Goal: Information Seeking & Learning: Check status

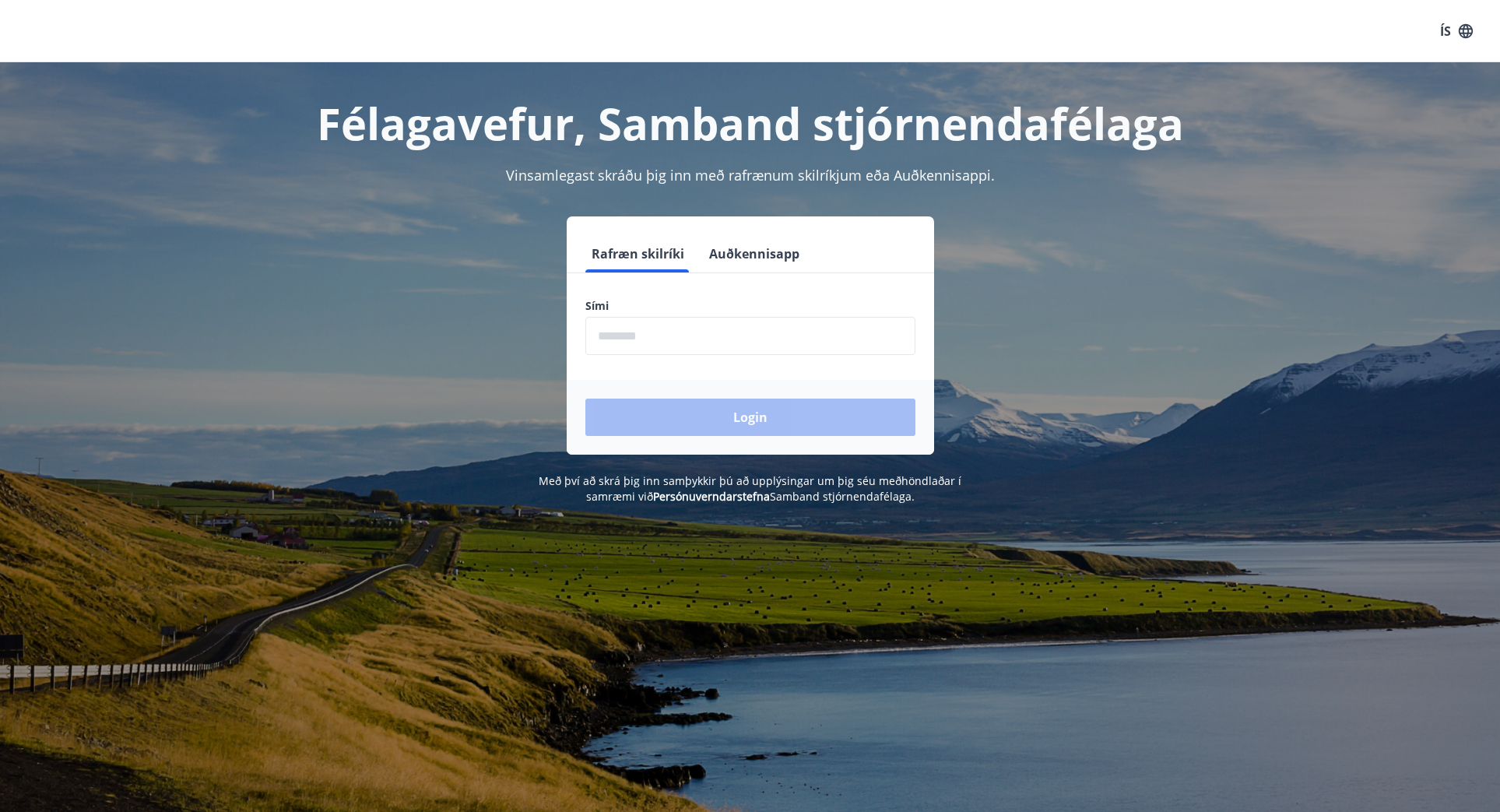
click at [680, 326] on input "phone" at bounding box center [750, 336] width 330 height 38
type input "********"
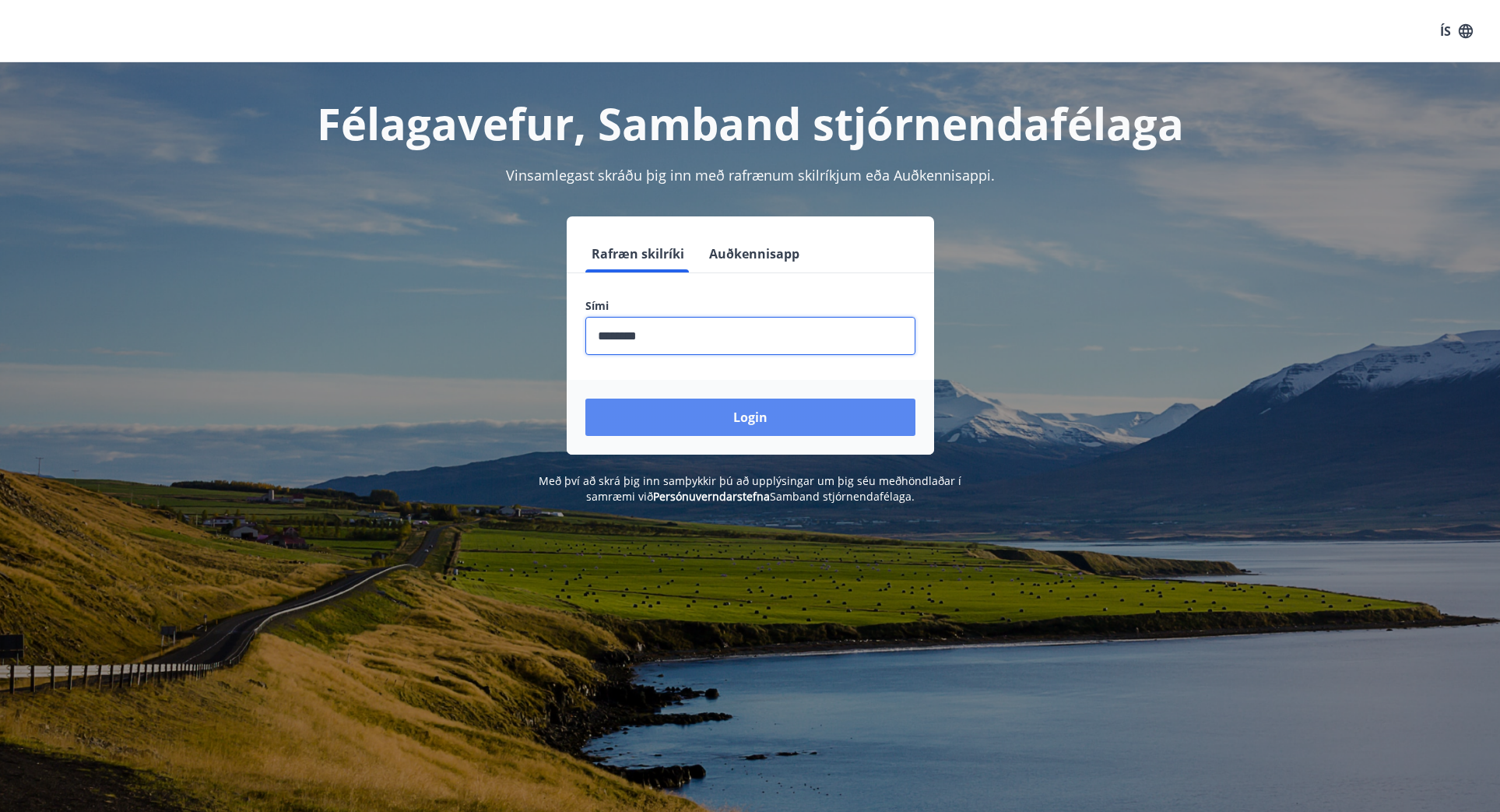
click at [714, 418] on button "Login" at bounding box center [750, 417] width 330 height 38
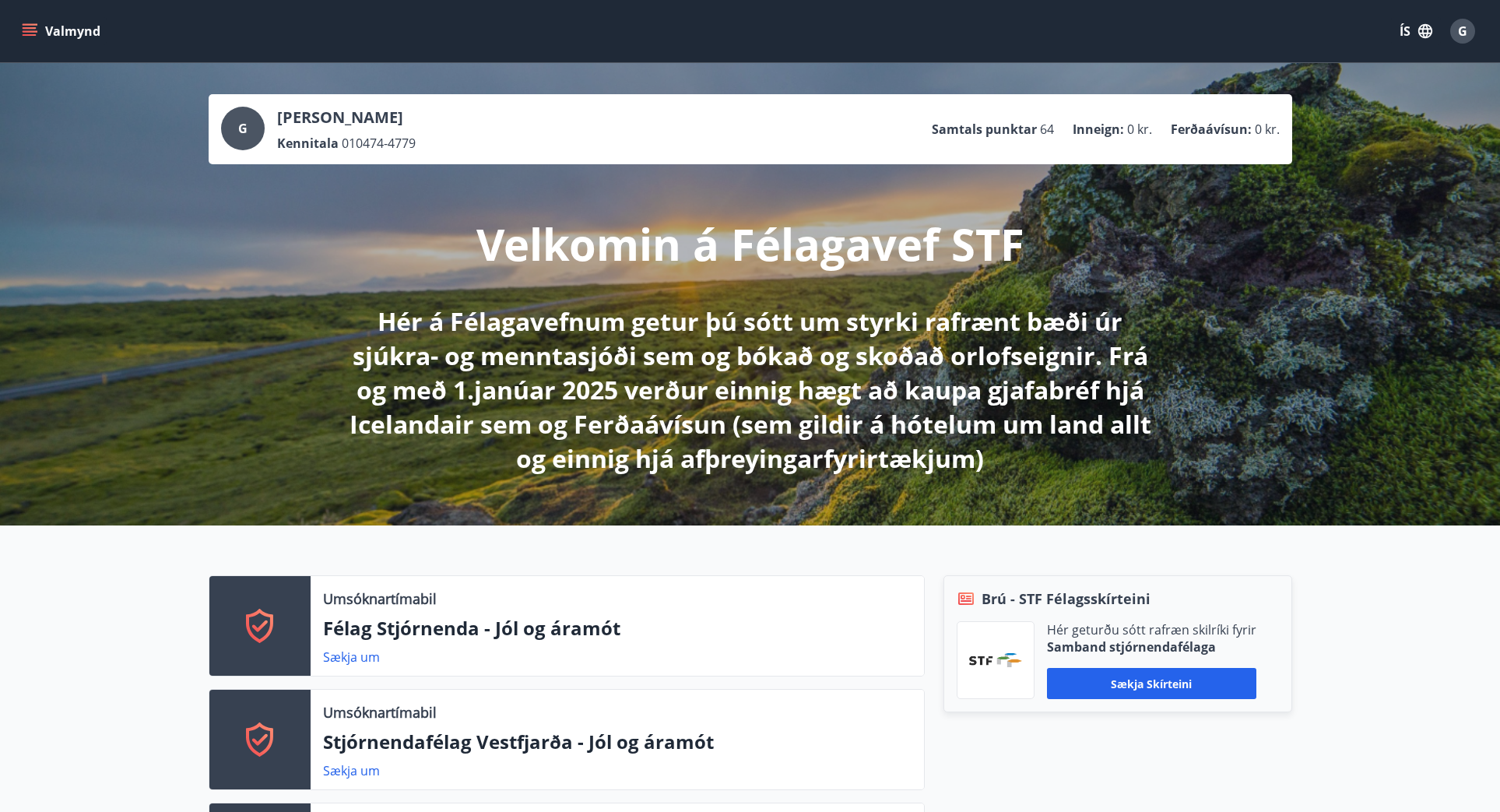
click at [29, 23] on icon "menu" at bounding box center [29, 31] width 16 height 16
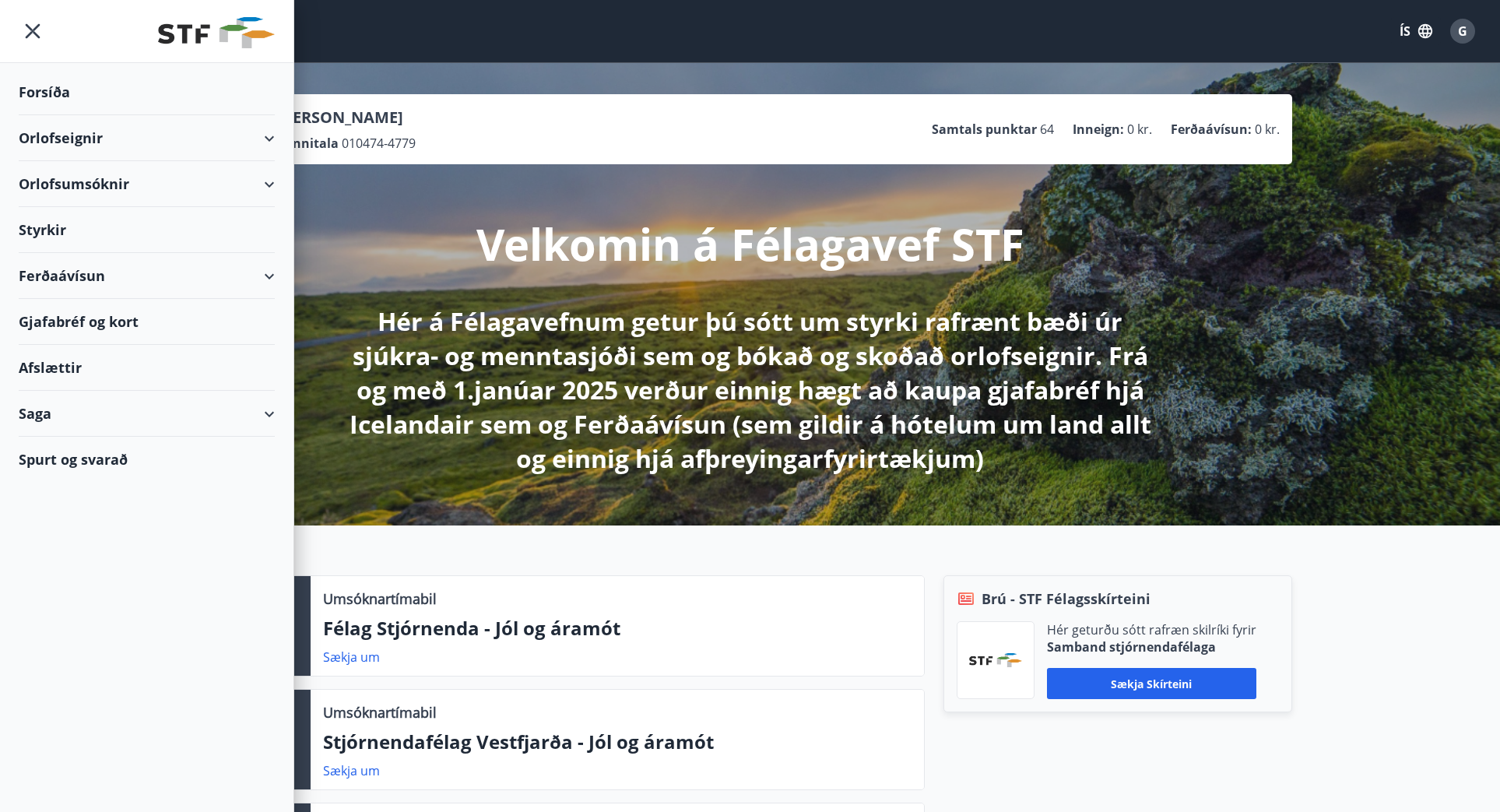
click at [50, 237] on div "Styrkir" at bounding box center [146, 230] width 256 height 46
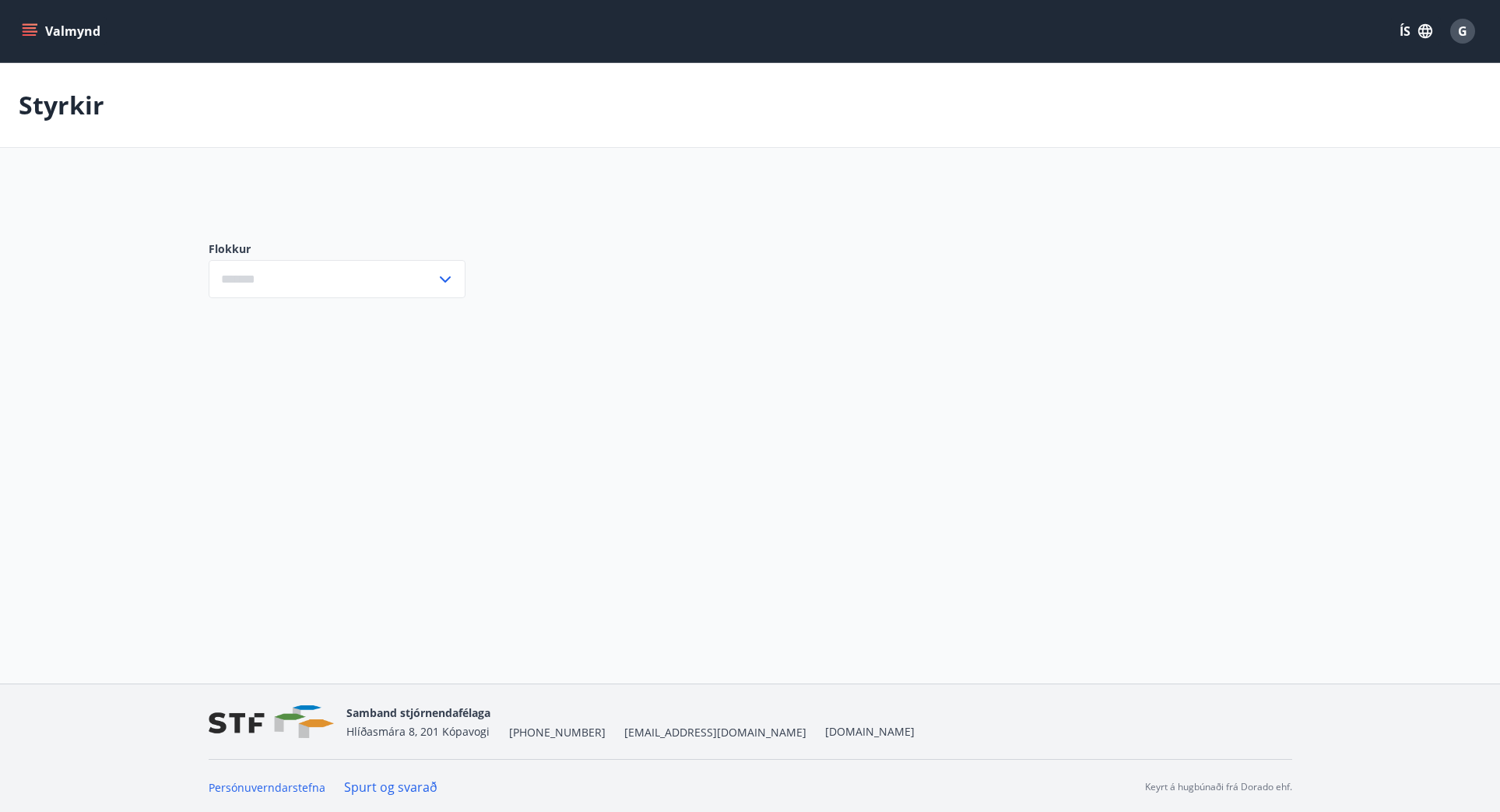
type input "***"
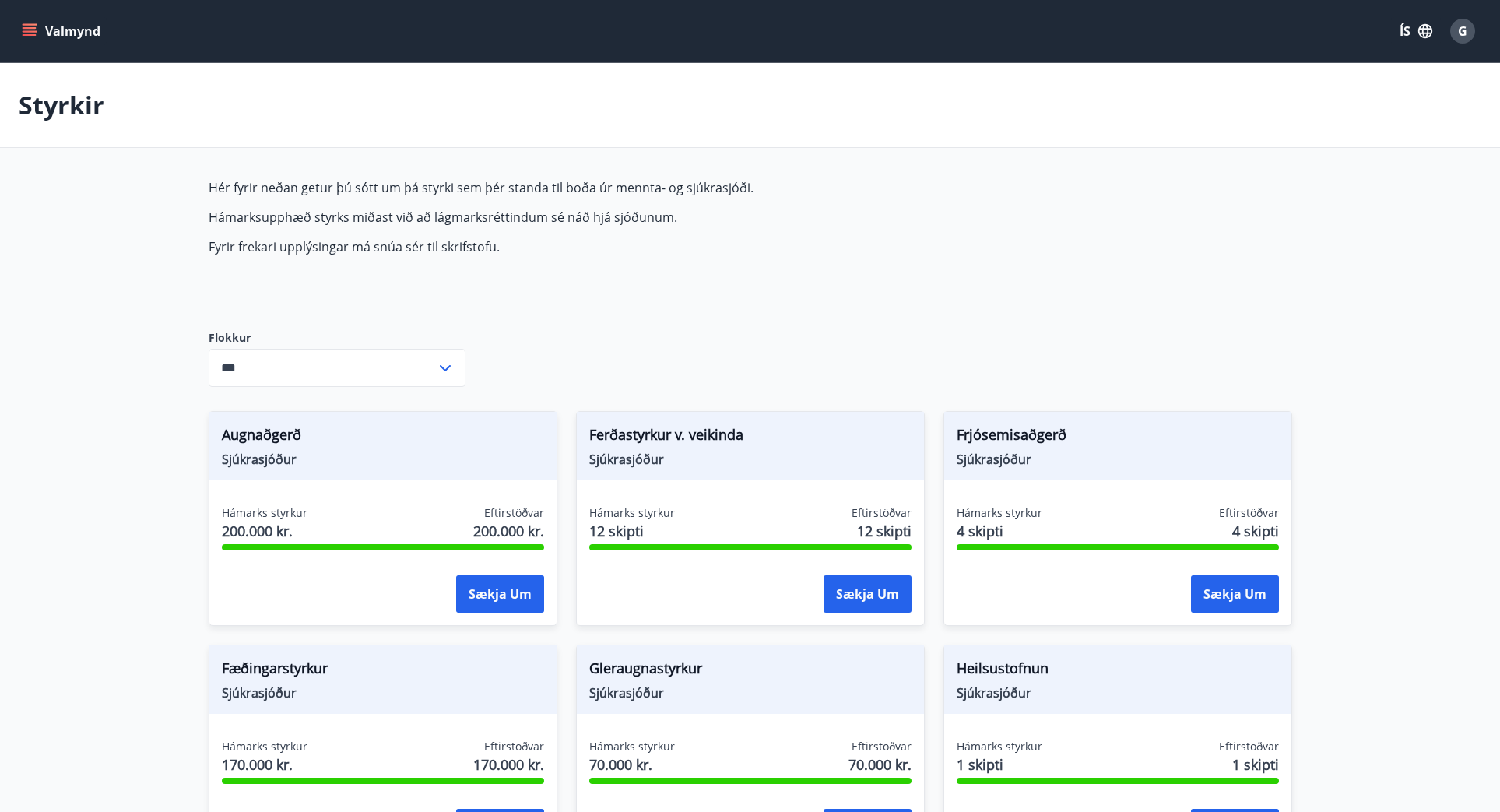
click at [29, 31] on icon "menu" at bounding box center [31, 31] width 17 height 2
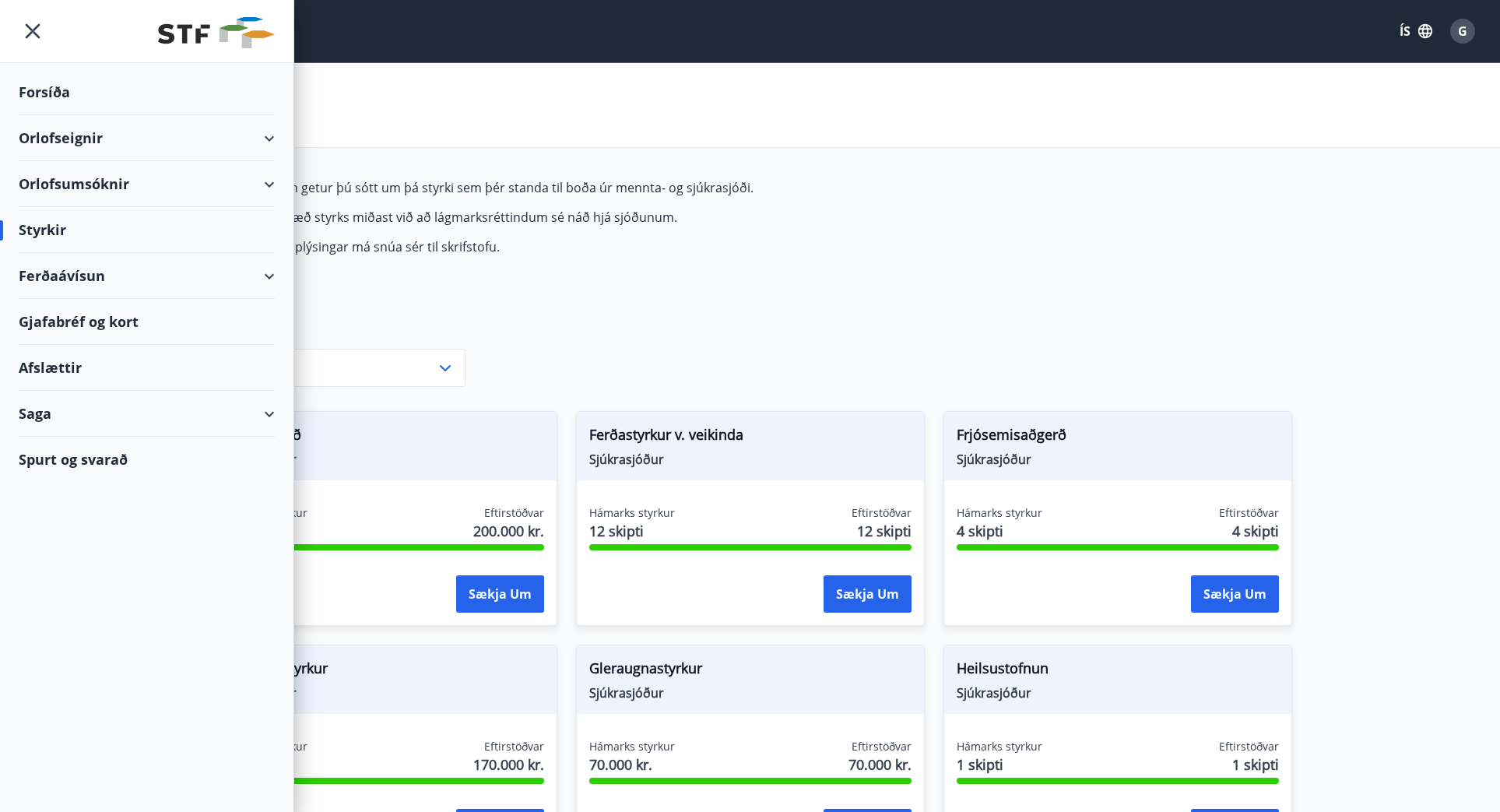
click at [266, 278] on div "Ferðaávísun" at bounding box center [146, 276] width 256 height 46
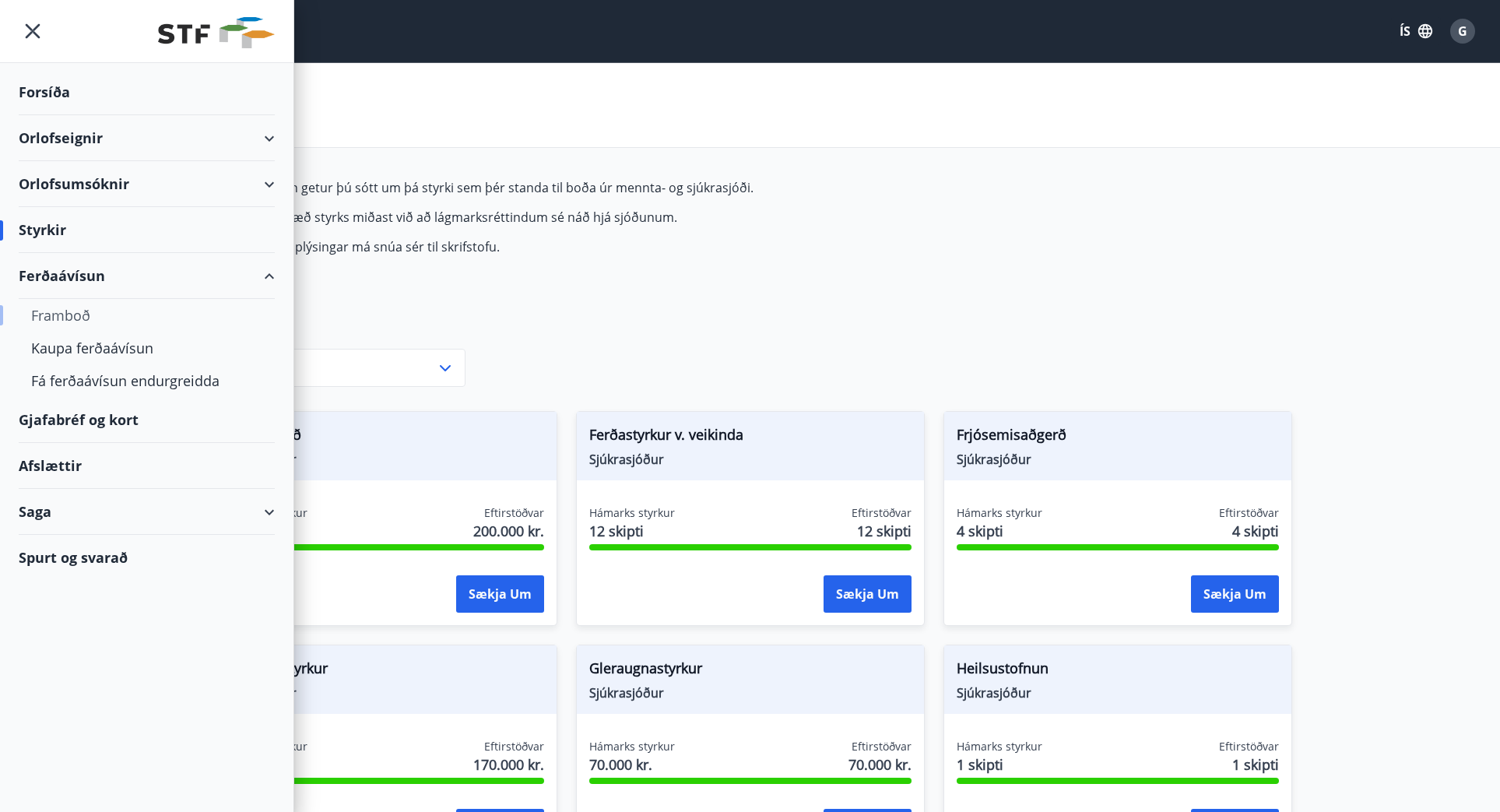
click at [73, 314] on div "Framboð" at bounding box center [147, 315] width 232 height 33
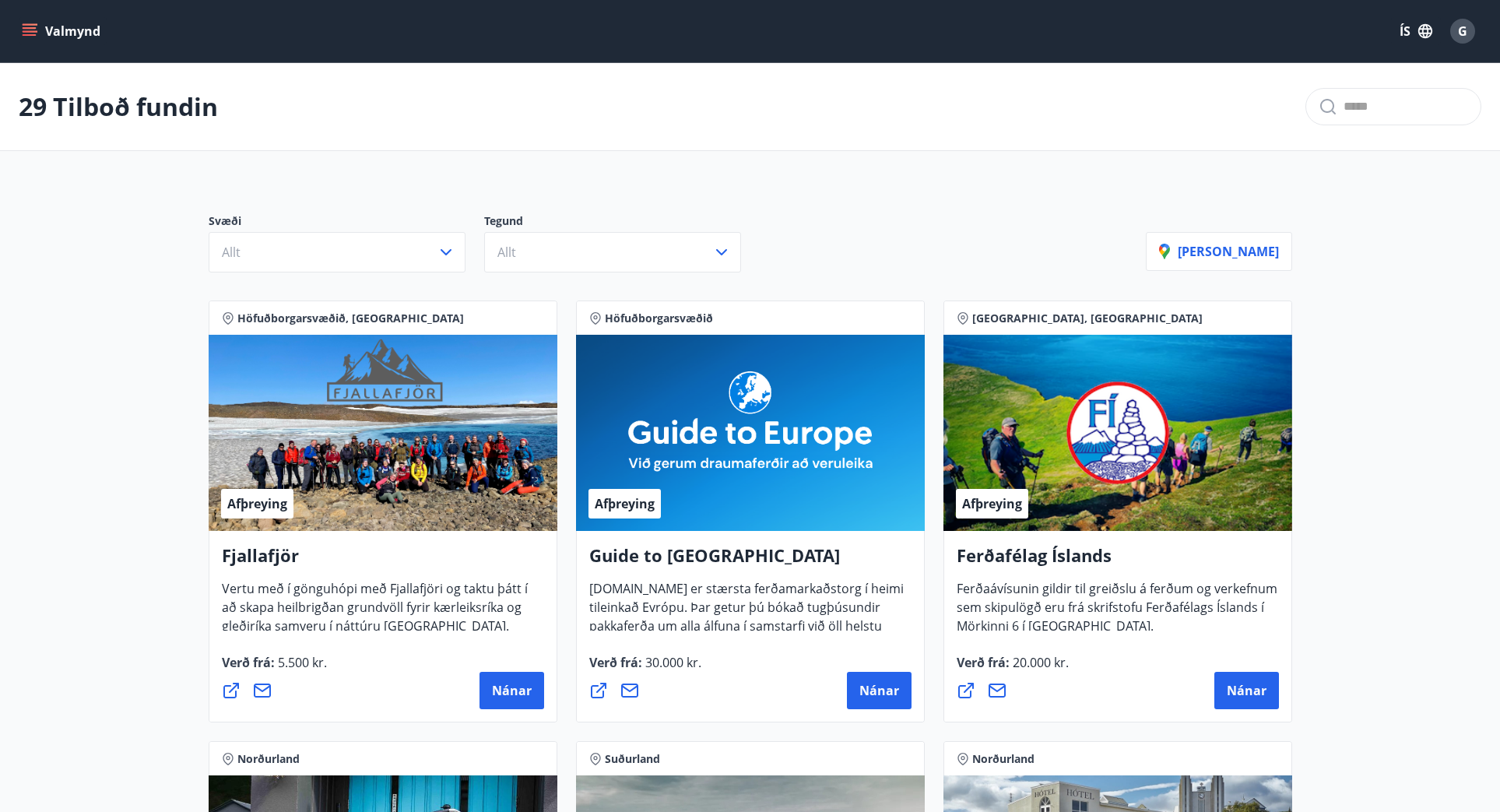
click at [79, 27] on button "Valmynd" at bounding box center [62, 30] width 88 height 28
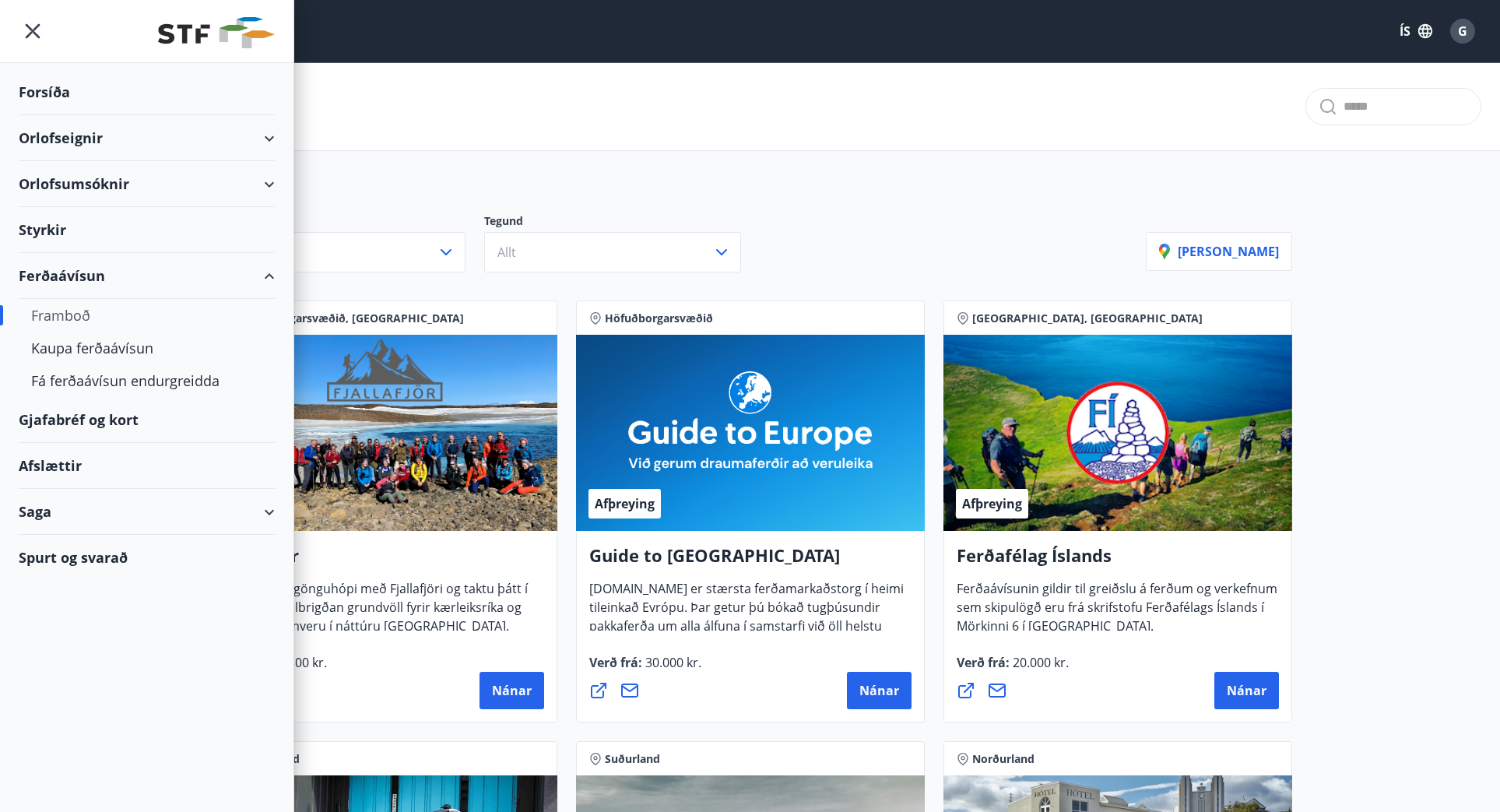
click at [117, 513] on div "Saga" at bounding box center [146, 512] width 256 height 46
click at [90, 716] on div "Styrkjasaga" at bounding box center [147, 714] width 232 height 33
